Goal: Understand process/instructions

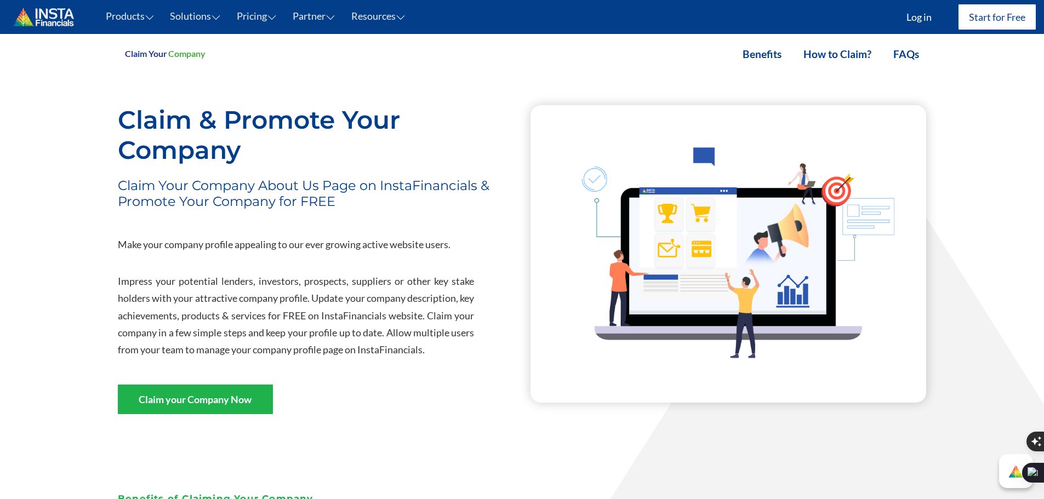
click at [837, 52] on link "How to Claim?" at bounding box center [838, 54] width 68 height 13
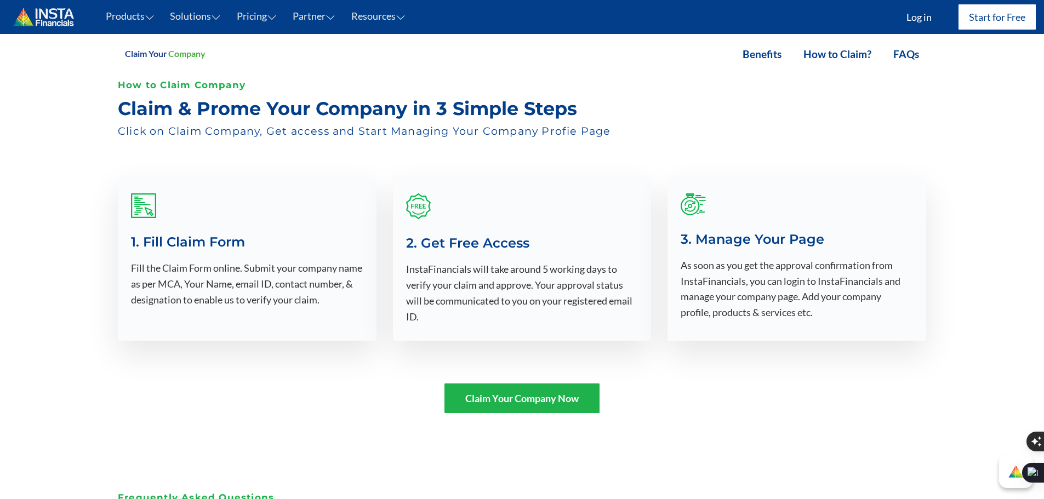
scroll to position [1022, 0]
click at [837, 52] on link "How to Claim?" at bounding box center [838, 54] width 68 height 13
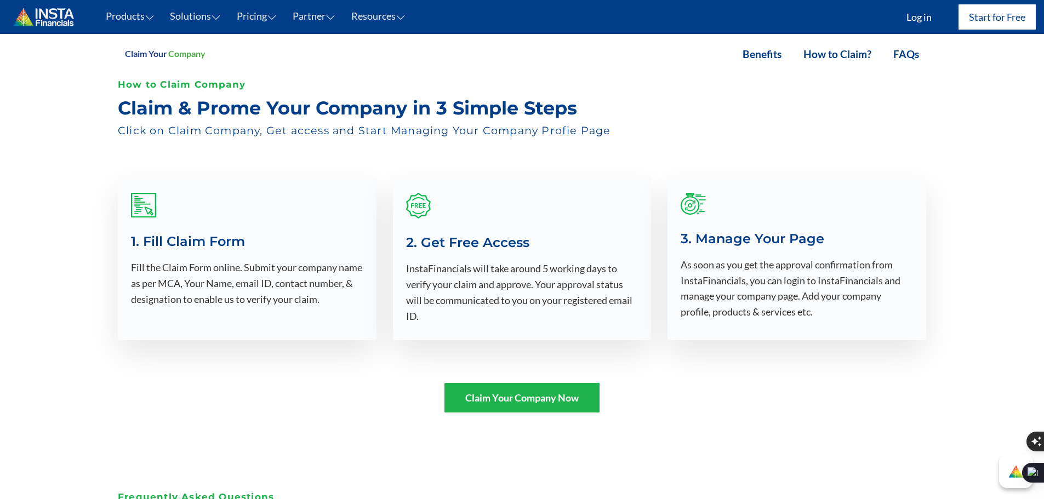
click at [837, 52] on link "How to Claim?" at bounding box center [838, 54] width 68 height 13
